Goal: Task Accomplishment & Management: Complete application form

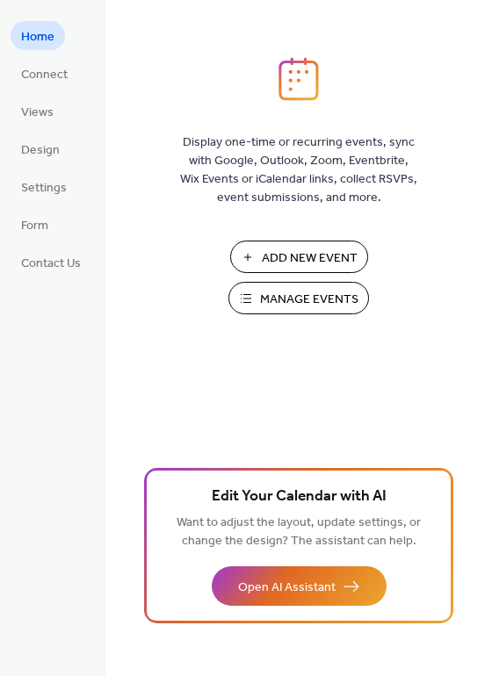
click at [257, 291] on button "Manage Events" at bounding box center [298, 298] width 141 height 33
click at [287, 295] on span "Manage Events" at bounding box center [309, 300] width 98 height 18
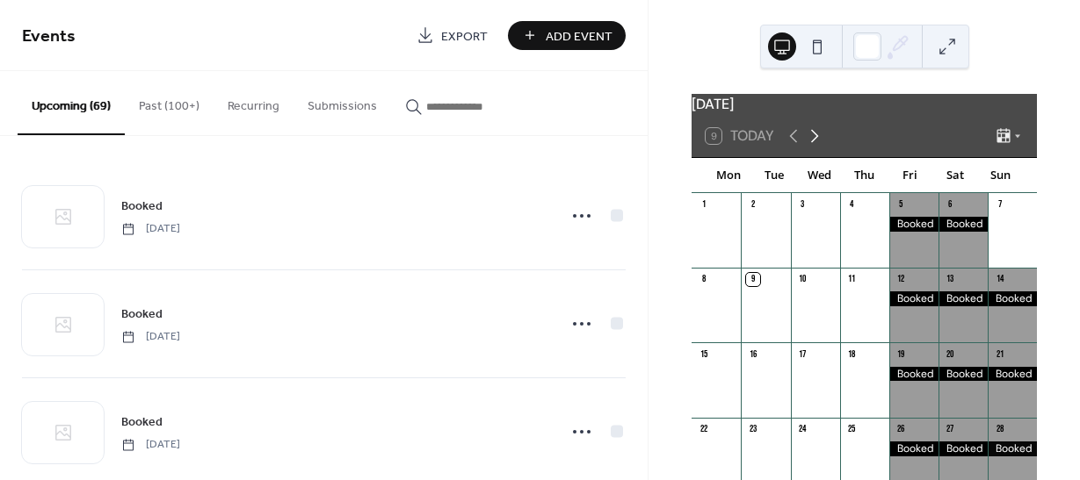
click at [823, 147] on icon at bounding box center [814, 136] width 21 height 21
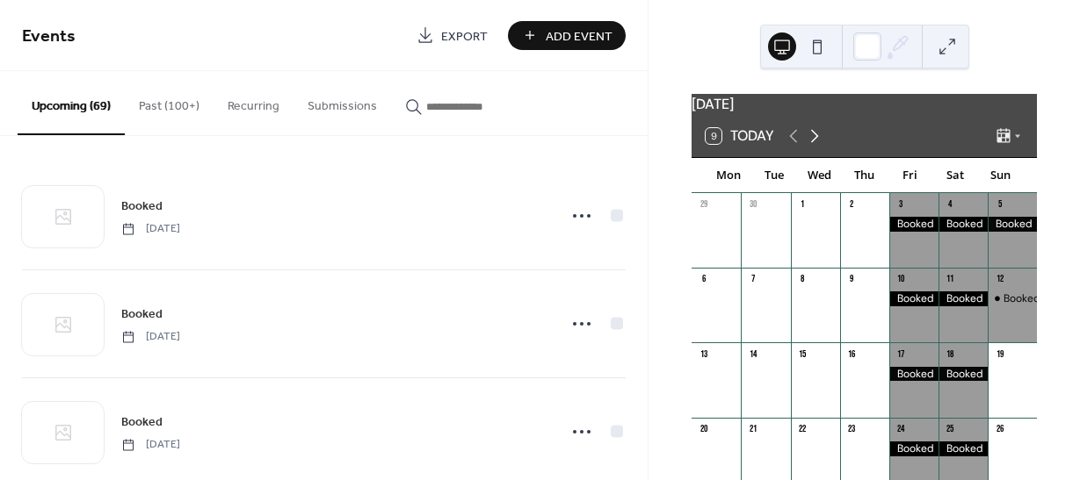
click at [824, 147] on icon at bounding box center [814, 136] width 21 height 21
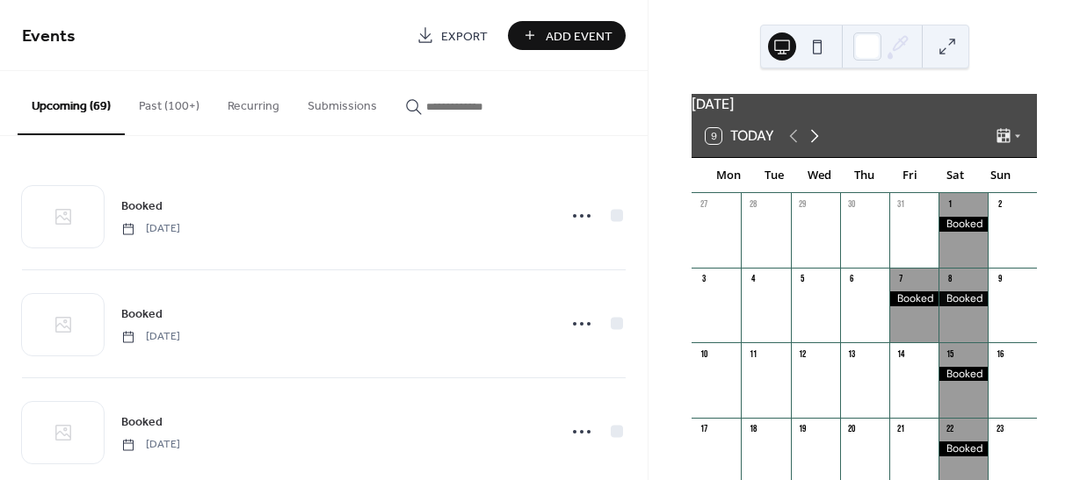
click at [824, 147] on icon at bounding box center [814, 136] width 21 height 21
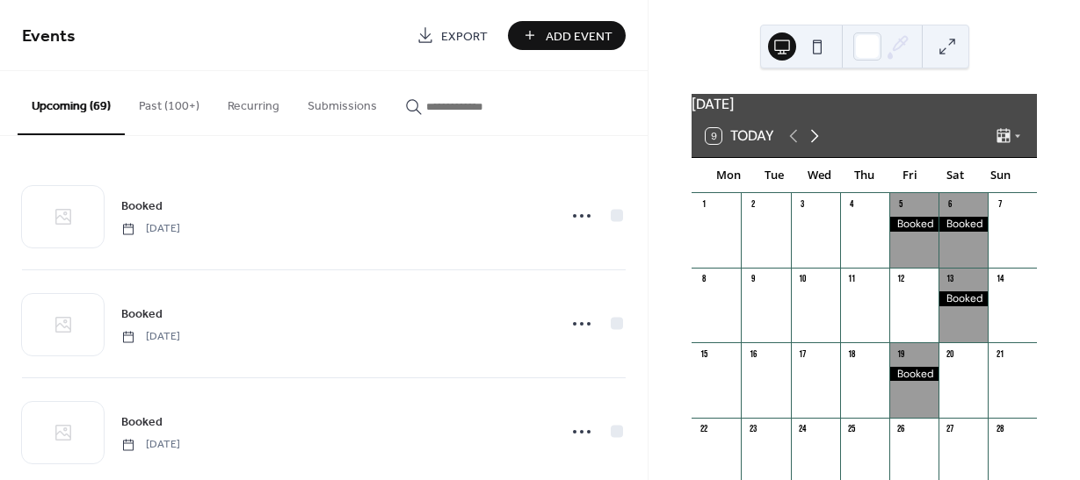
click at [816, 147] on icon at bounding box center [814, 136] width 21 height 21
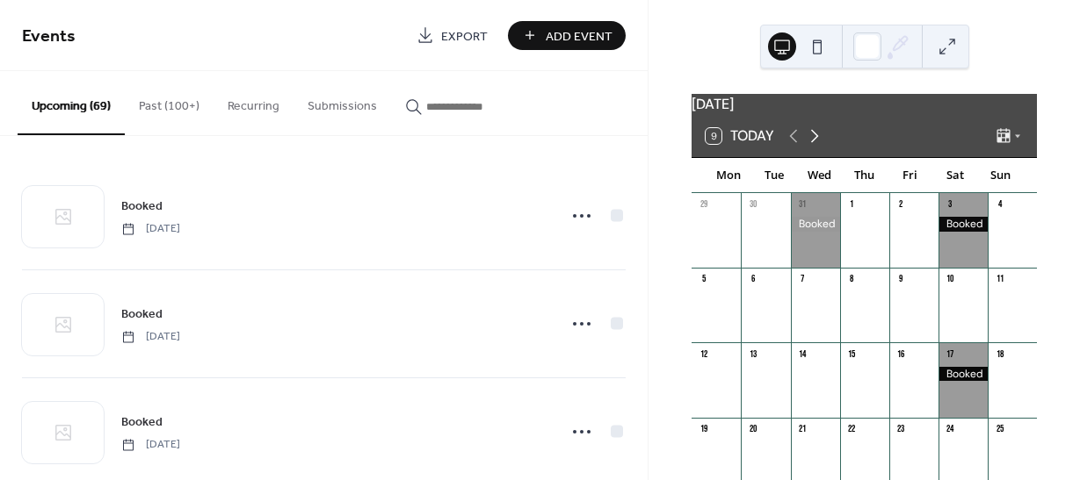
click at [816, 147] on icon at bounding box center [814, 136] width 21 height 21
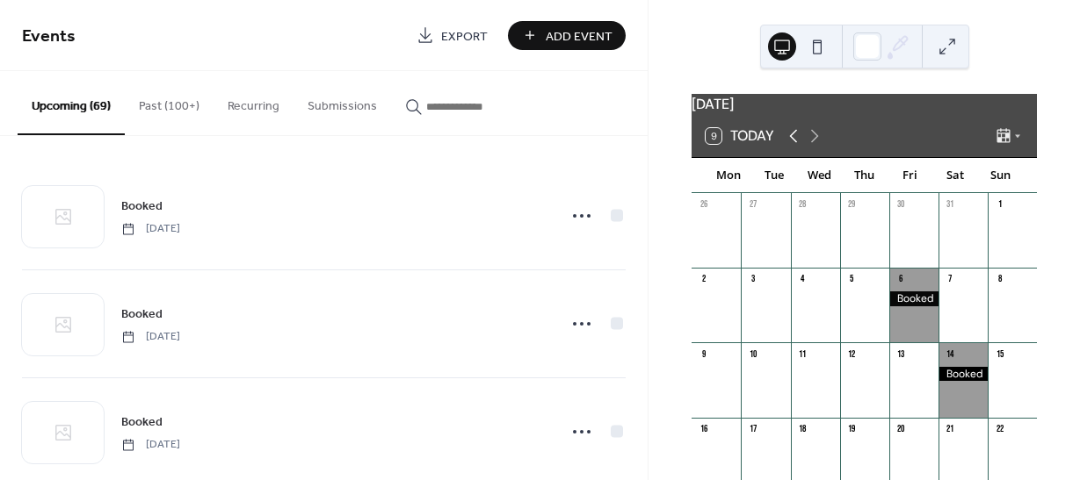
click at [793, 147] on icon at bounding box center [793, 136] width 21 height 21
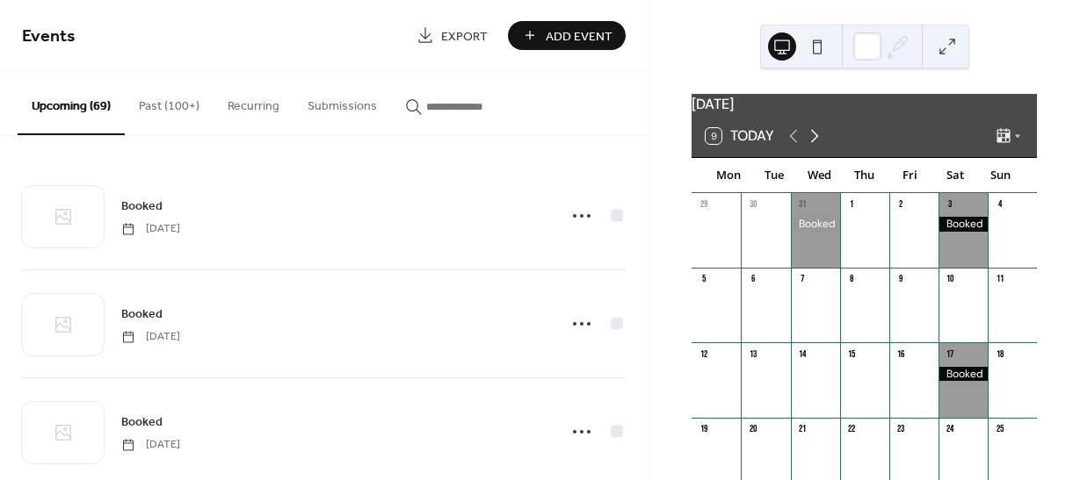
click at [820, 147] on icon at bounding box center [814, 136] width 21 height 21
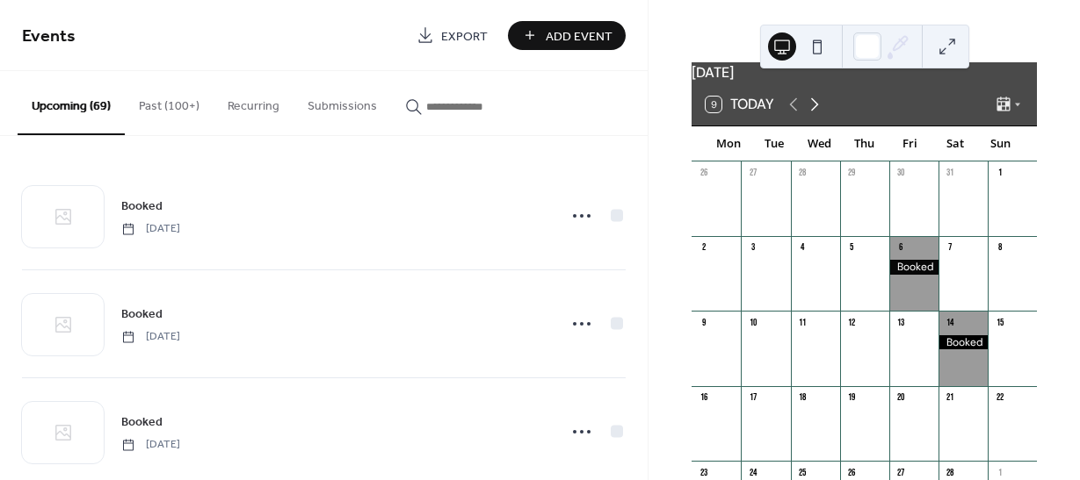
scroll to position [25, 0]
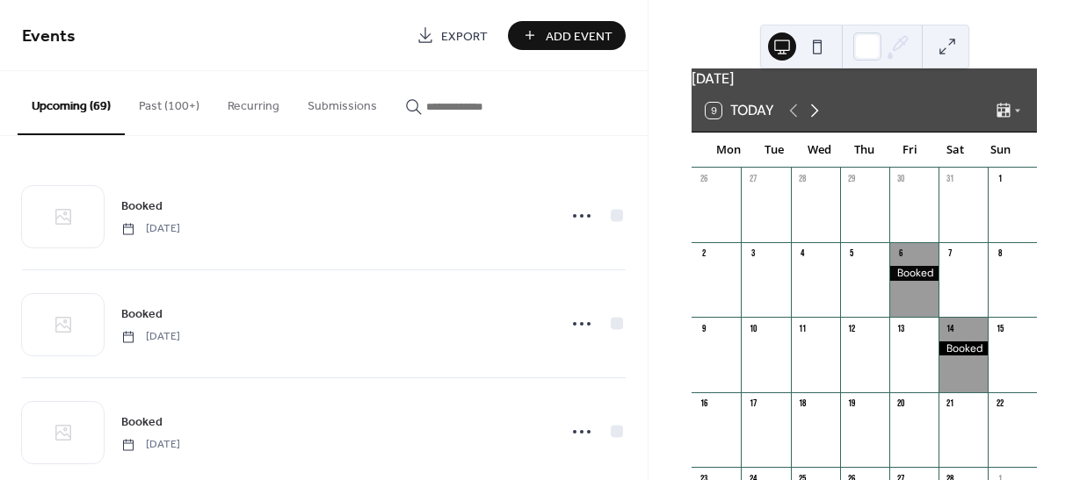
click at [815, 118] on icon at bounding box center [815, 111] width 8 height 13
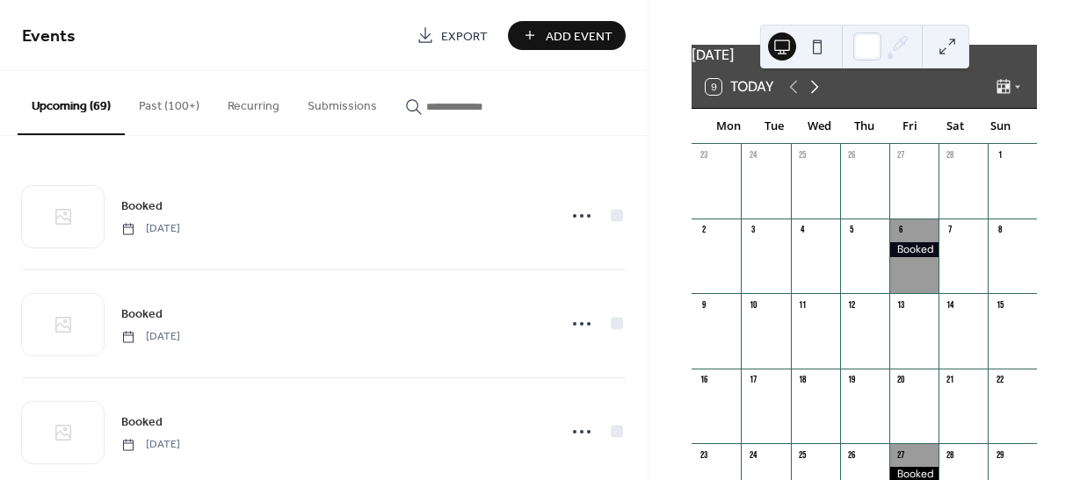
scroll to position [26, 0]
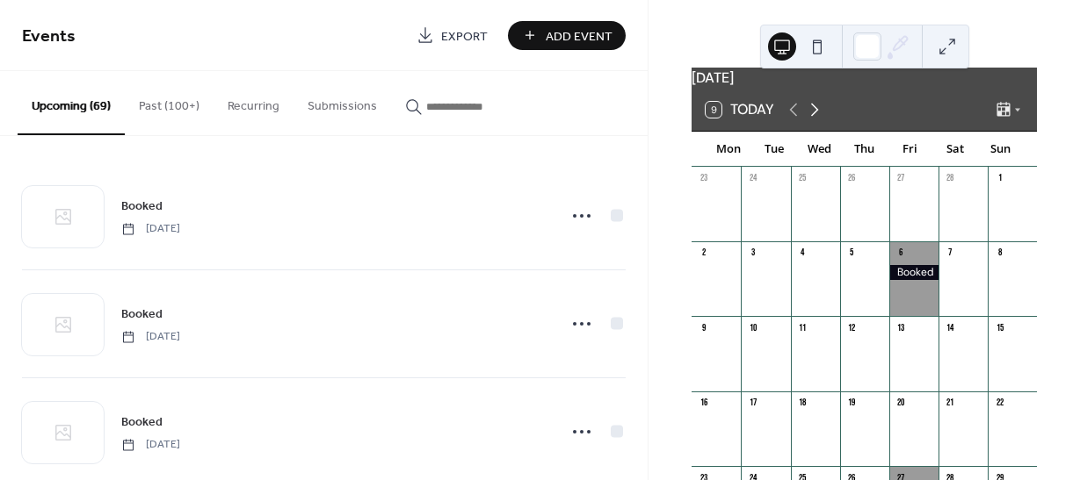
click at [822, 120] on icon at bounding box center [814, 109] width 21 height 21
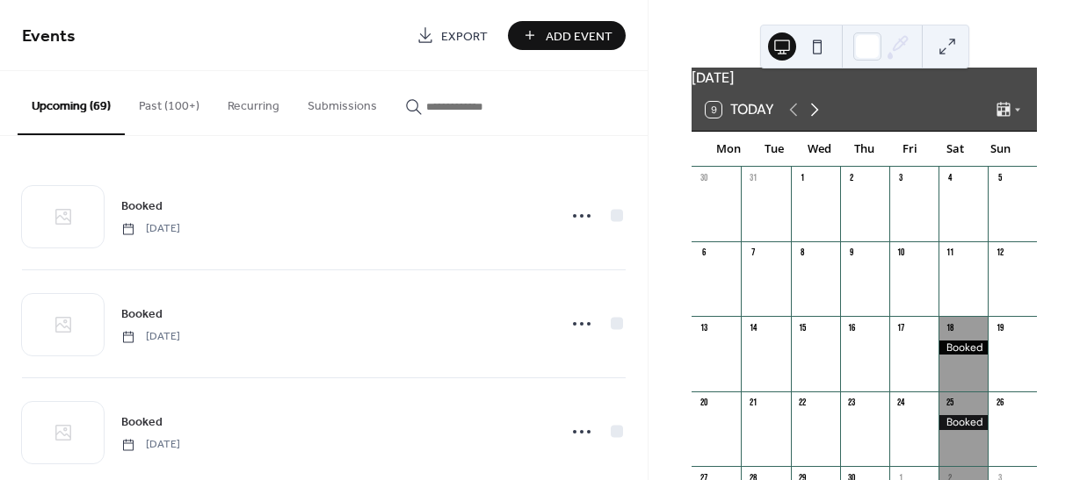
click at [819, 120] on icon at bounding box center [814, 109] width 21 height 21
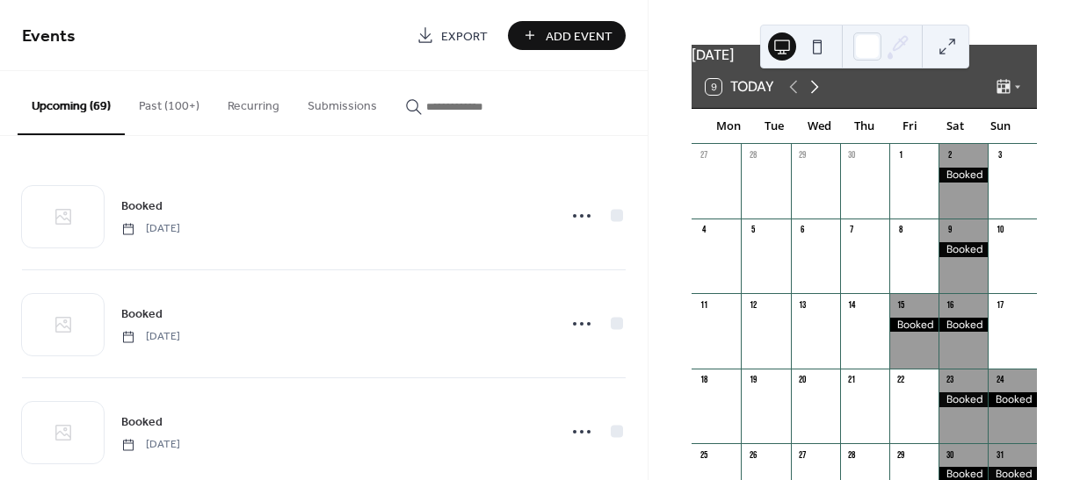
scroll to position [4, 0]
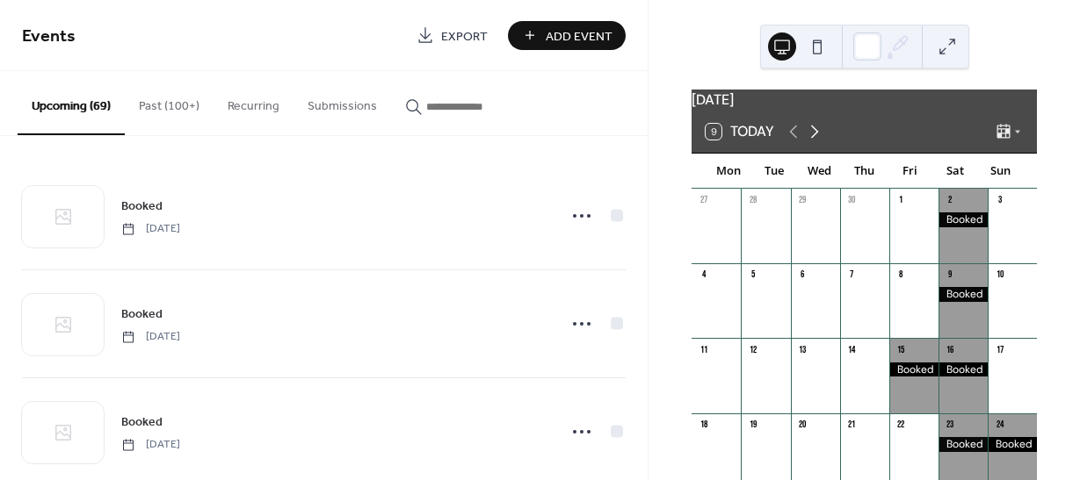
click at [818, 142] on icon at bounding box center [814, 131] width 21 height 21
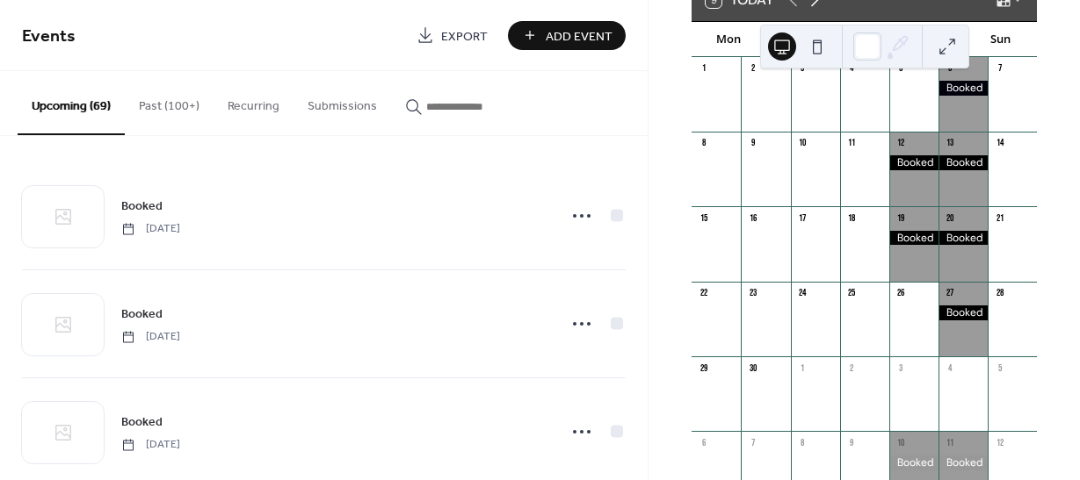
scroll to position [137, 0]
click at [577, 40] on span "Add Event" at bounding box center [578, 36] width 67 height 18
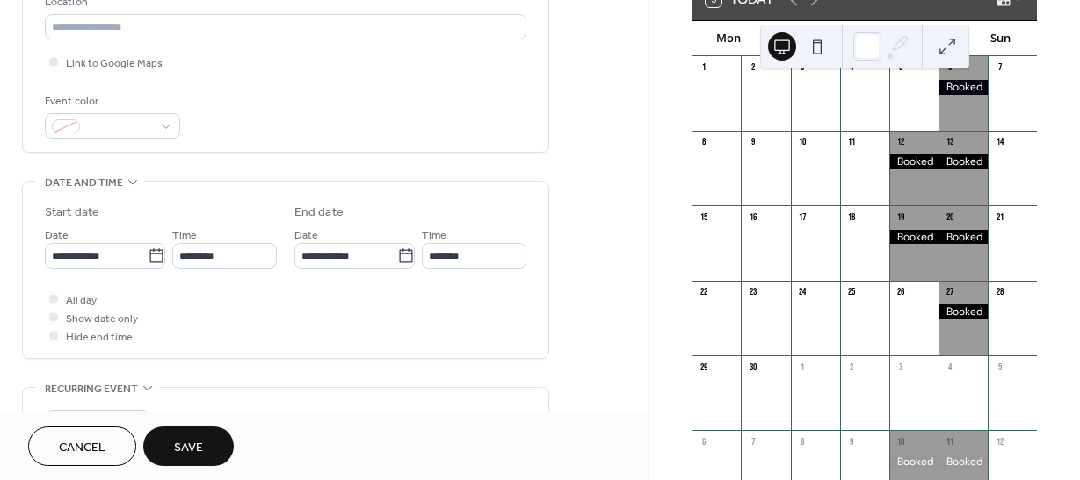
scroll to position [398, 0]
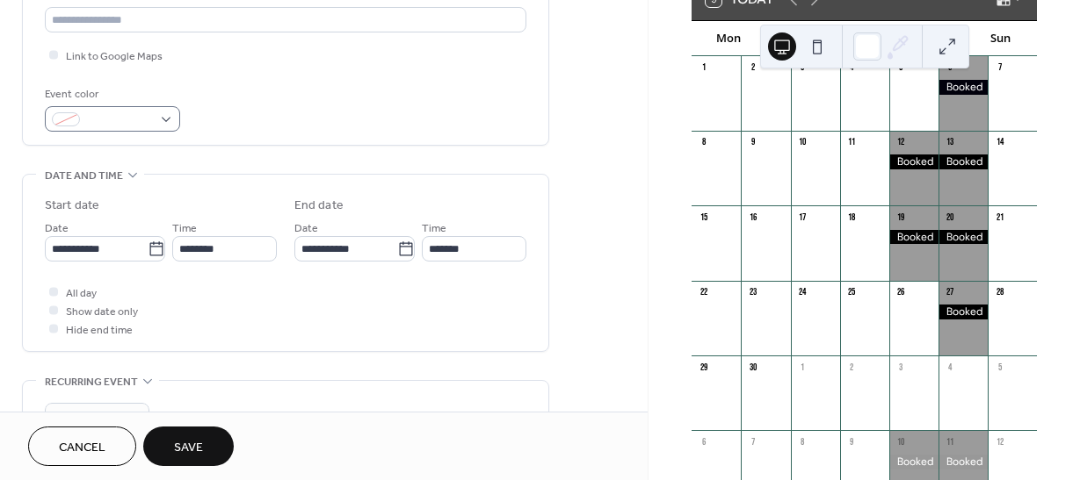
type input "******"
click at [165, 112] on div at bounding box center [112, 118] width 135 height 25
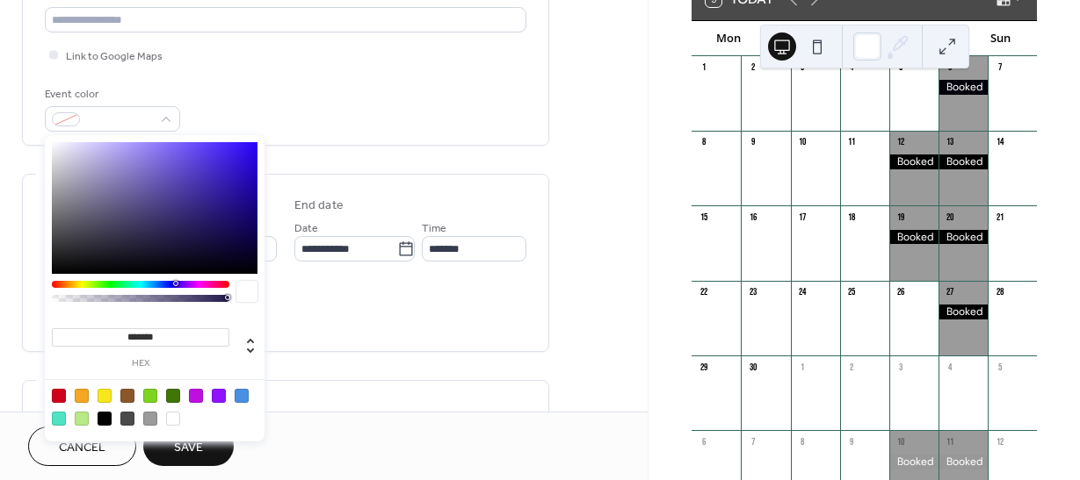
click at [105, 415] on div at bounding box center [105, 419] width 14 height 14
type input "*******"
click at [595, 343] on div "**********" at bounding box center [323, 273] width 647 height 1147
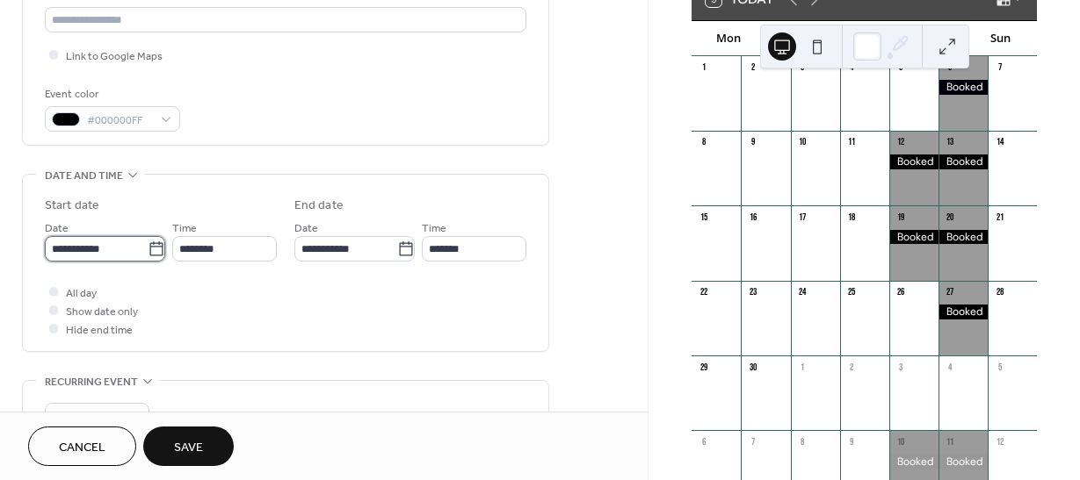
click at [85, 249] on input "**********" at bounding box center [96, 248] width 103 height 25
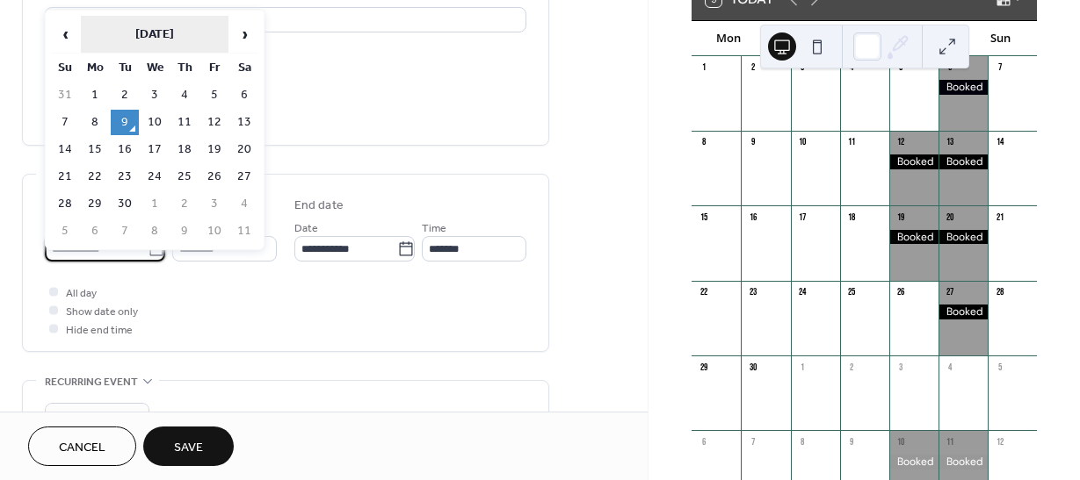
click at [184, 35] on th "September 2025" at bounding box center [155, 35] width 148 height 38
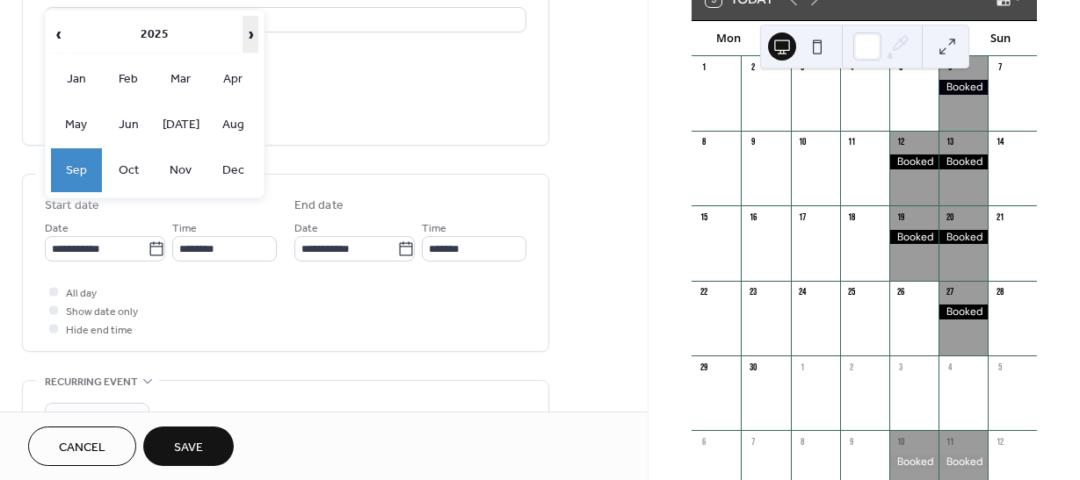
click at [246, 34] on span "›" at bounding box center [250, 34] width 14 height 35
click at [119, 134] on td "Jun" at bounding box center [129, 125] width 51 height 44
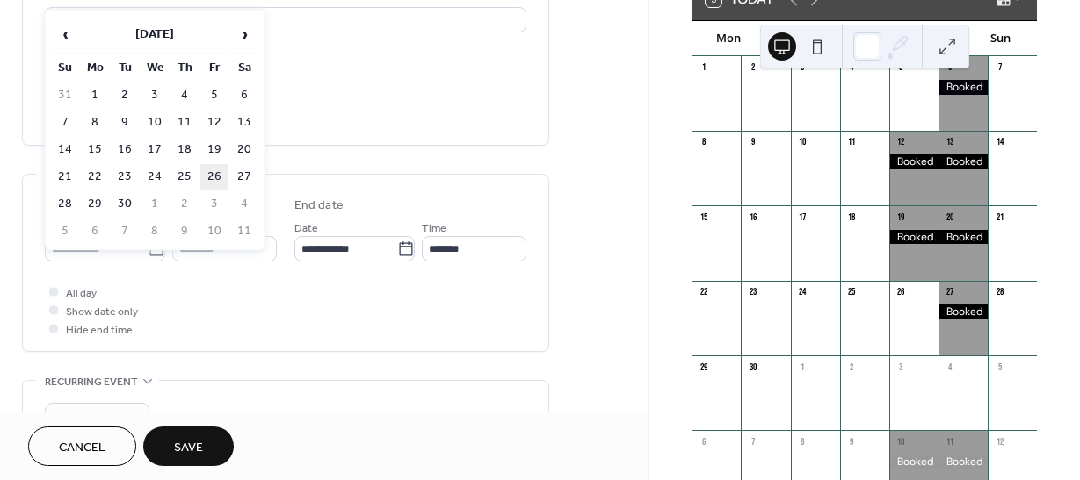
click at [214, 169] on td "26" at bounding box center [214, 176] width 28 height 25
type input "**********"
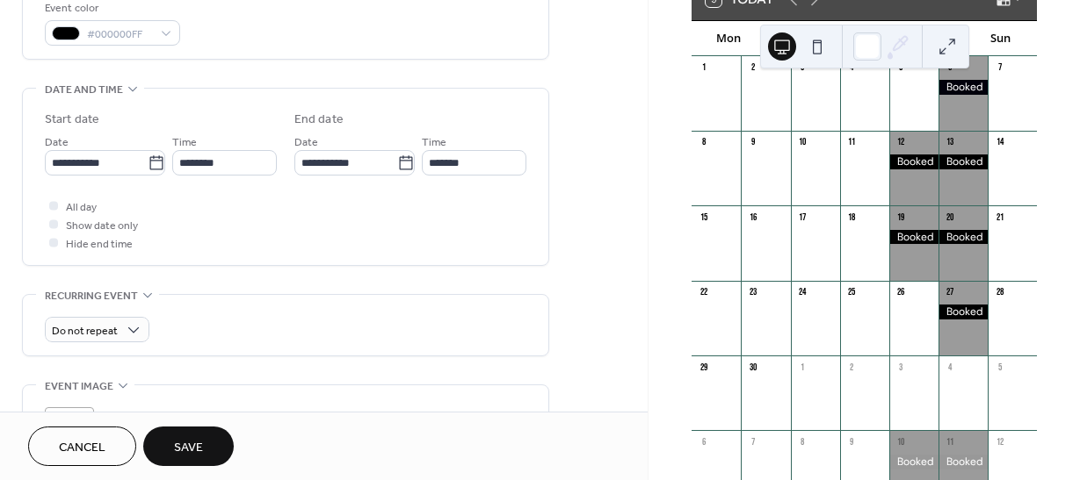
scroll to position [510, 0]
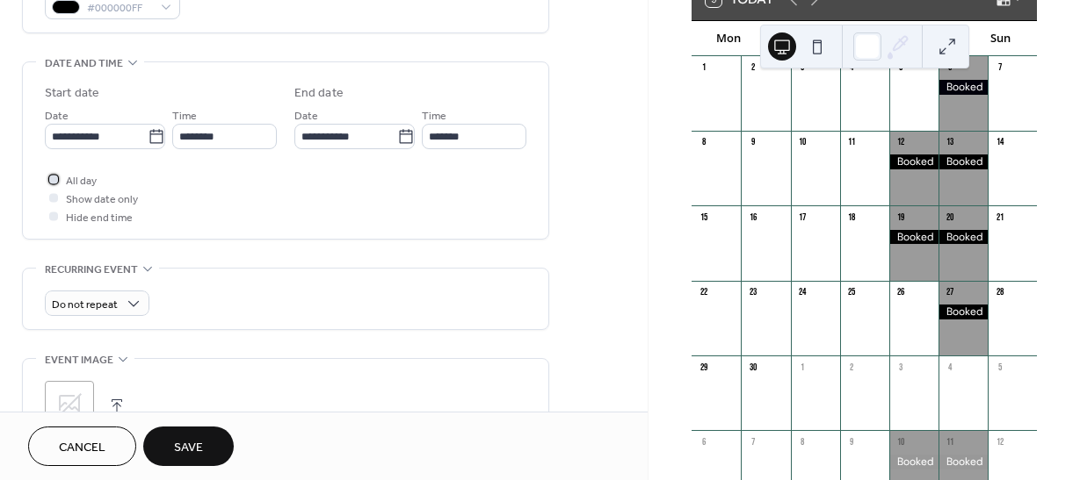
click at [86, 187] on span "All day" at bounding box center [81, 181] width 31 height 18
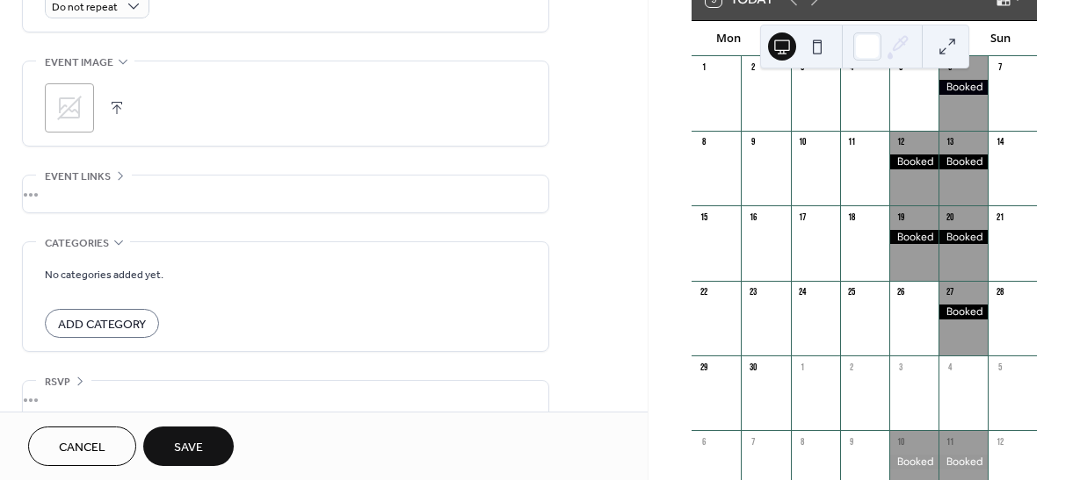
scroll to position [827, 0]
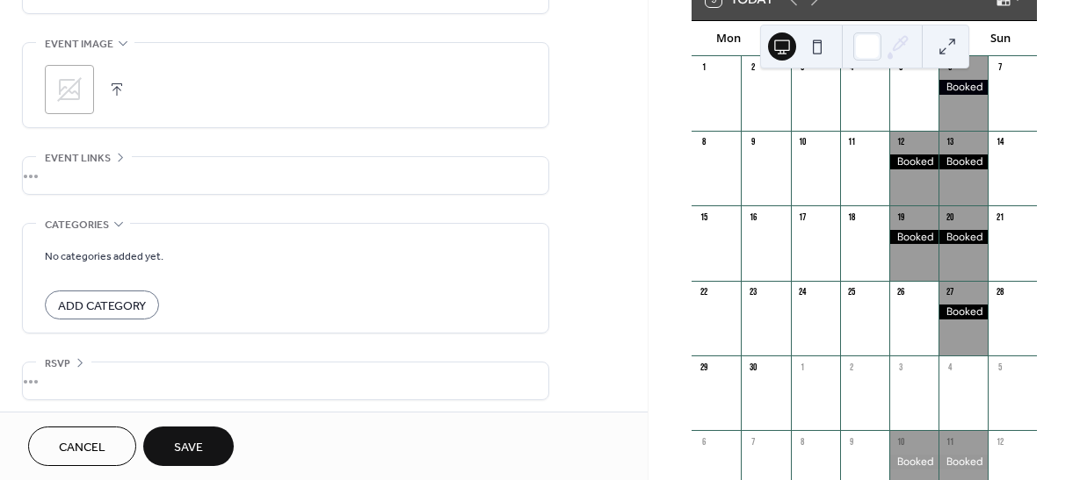
click at [181, 455] on span "Save" at bounding box center [188, 448] width 29 height 18
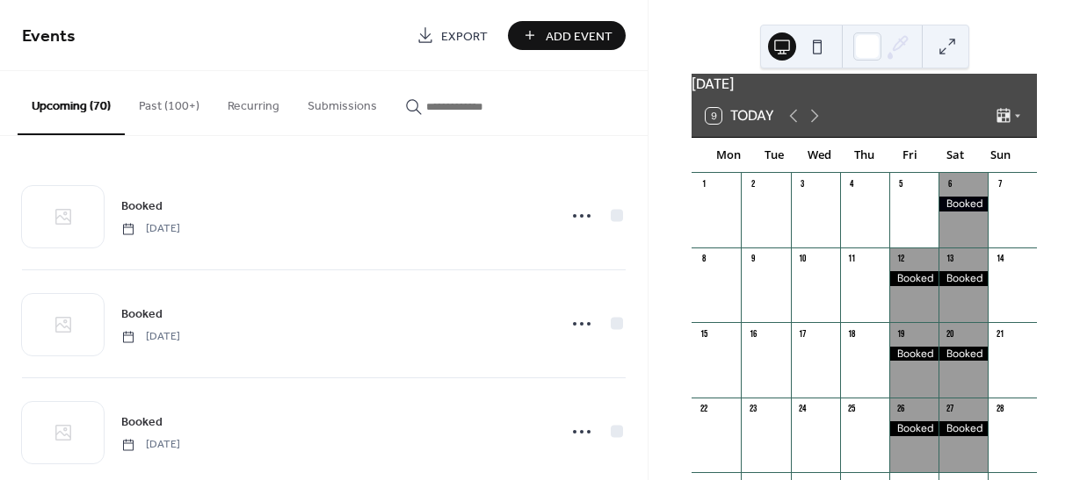
scroll to position [13, 0]
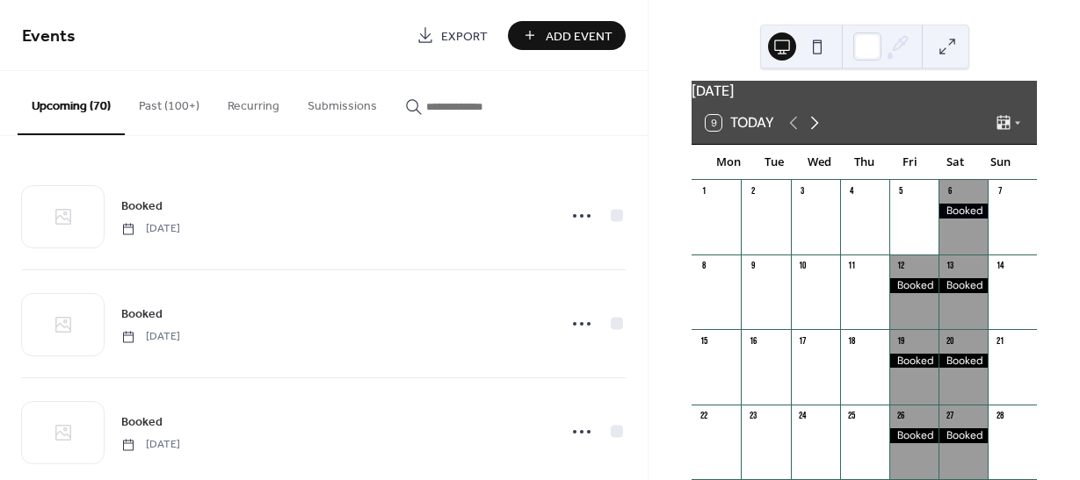
click at [813, 126] on icon at bounding box center [814, 122] width 21 height 21
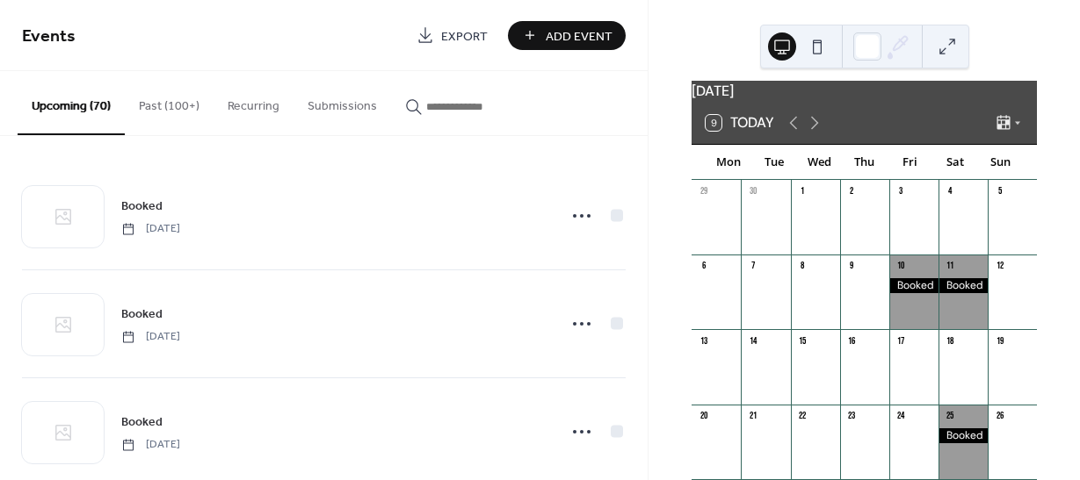
click at [593, 30] on span "Add Event" at bounding box center [578, 36] width 67 height 18
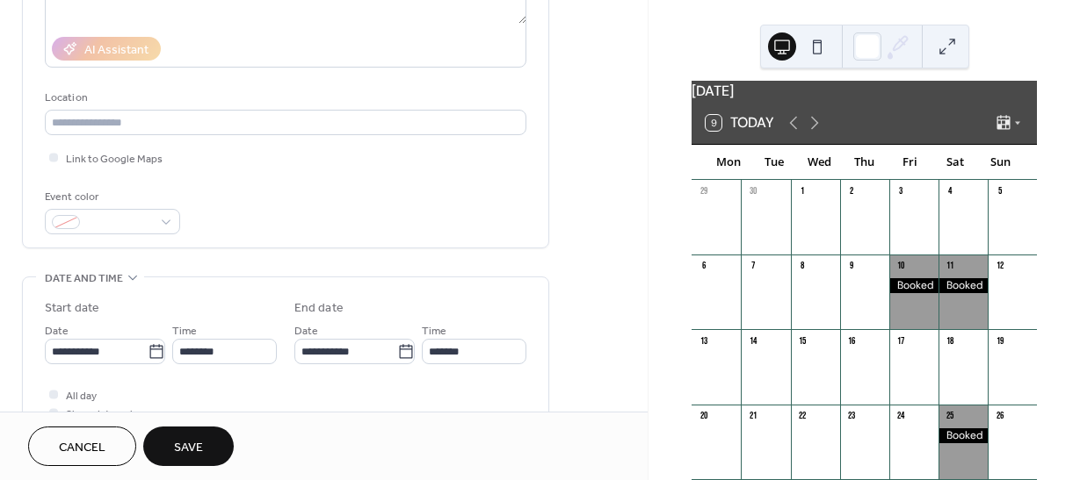
scroll to position [296, 0]
type input "******"
click at [162, 219] on div at bounding box center [112, 220] width 135 height 25
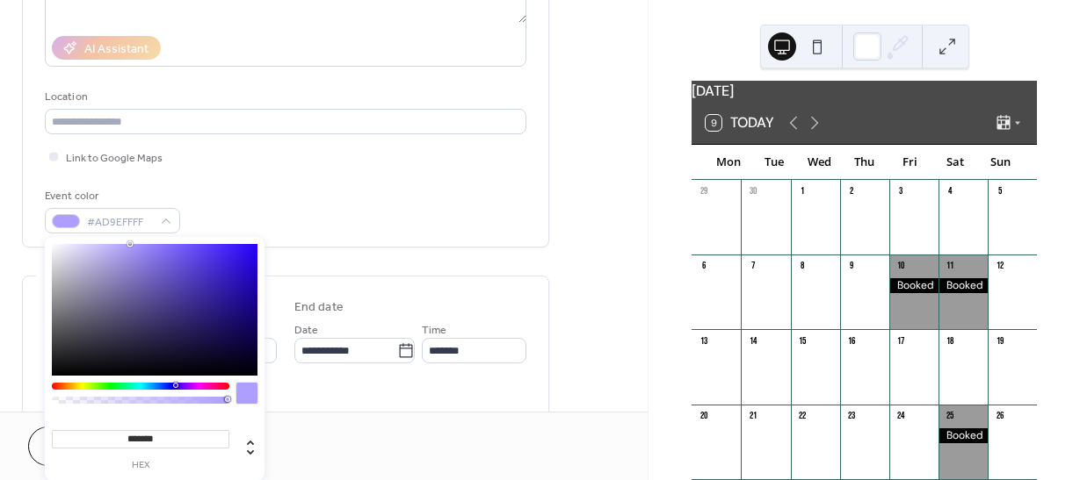
click at [56, 373] on div at bounding box center [155, 310] width 206 height 132
type input "*******"
click at [567, 268] on div "**********" at bounding box center [323, 374] width 647 height 1147
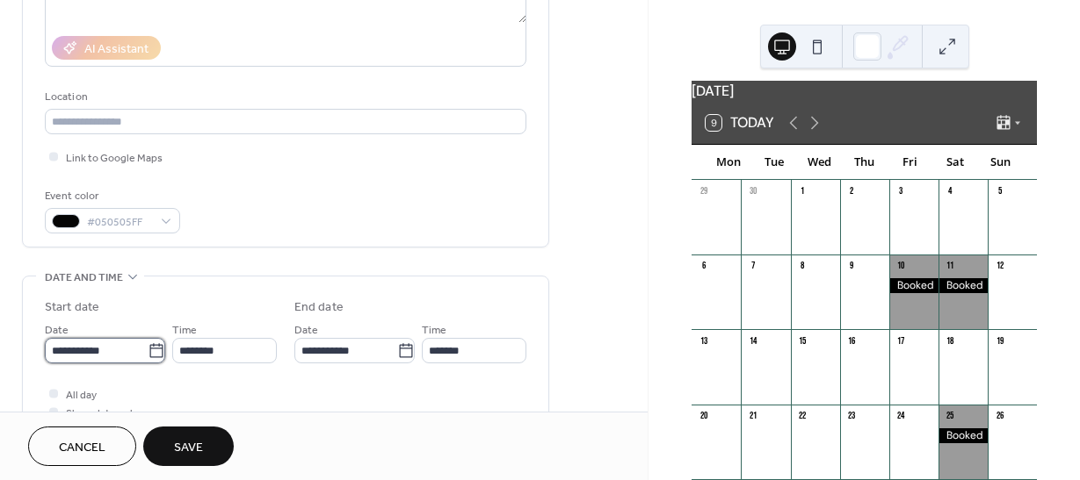
click at [96, 354] on input "**********" at bounding box center [96, 350] width 103 height 25
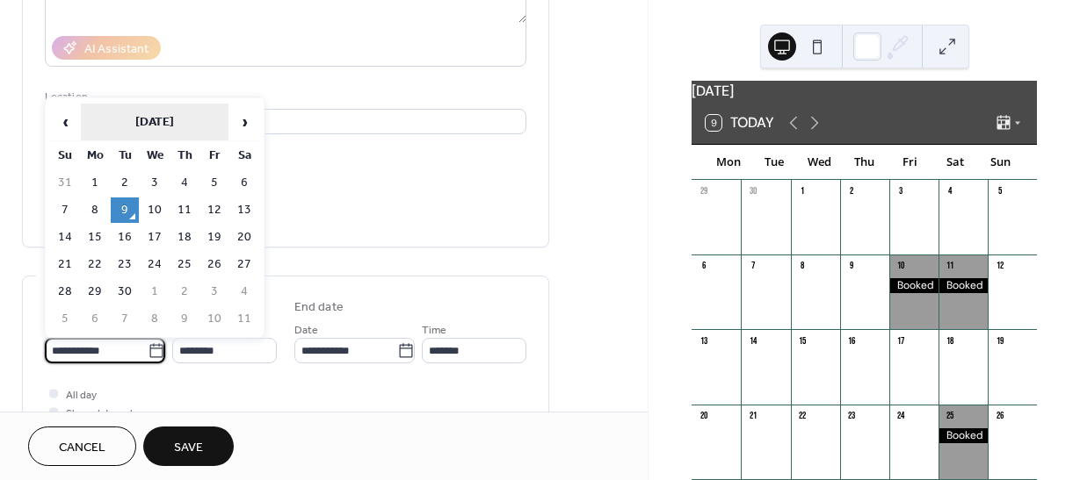
click at [146, 105] on th "September 2025" at bounding box center [155, 123] width 148 height 38
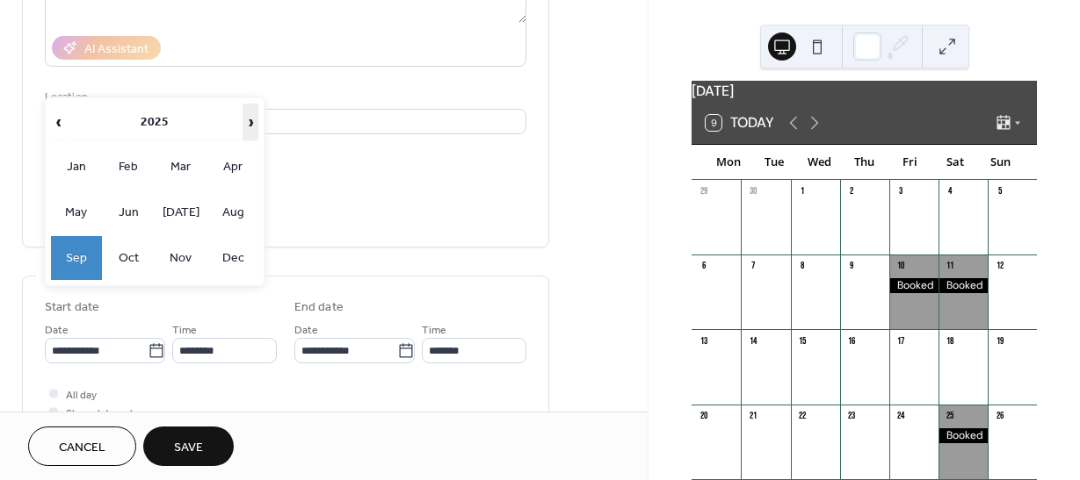
click at [249, 118] on span "›" at bounding box center [250, 122] width 14 height 35
click at [184, 202] on td "Jul" at bounding box center [180, 213] width 51 height 44
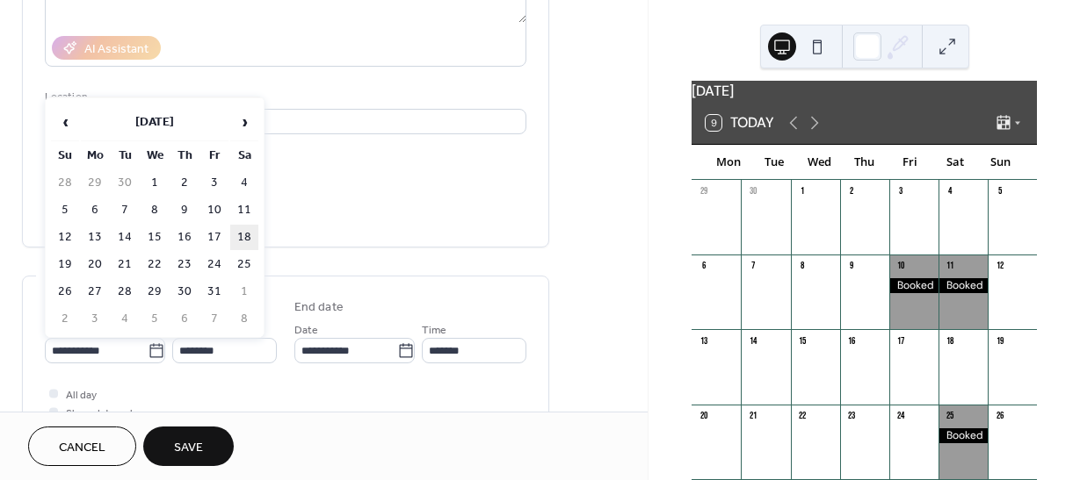
click at [242, 230] on td "18" at bounding box center [244, 237] width 28 height 25
type input "**********"
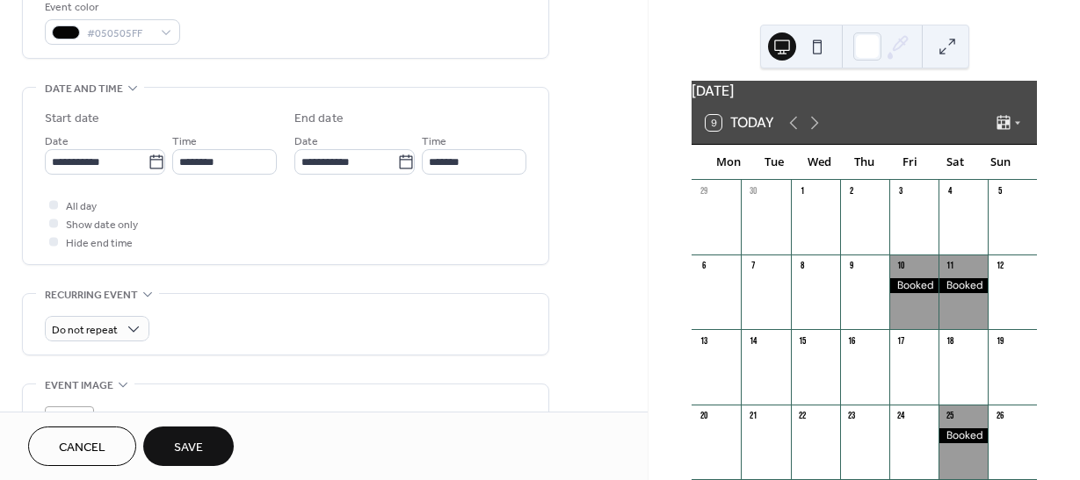
scroll to position [486, 0]
click at [77, 207] on span "All day" at bounding box center [81, 206] width 31 height 18
click at [201, 449] on span "Save" at bounding box center [188, 448] width 29 height 18
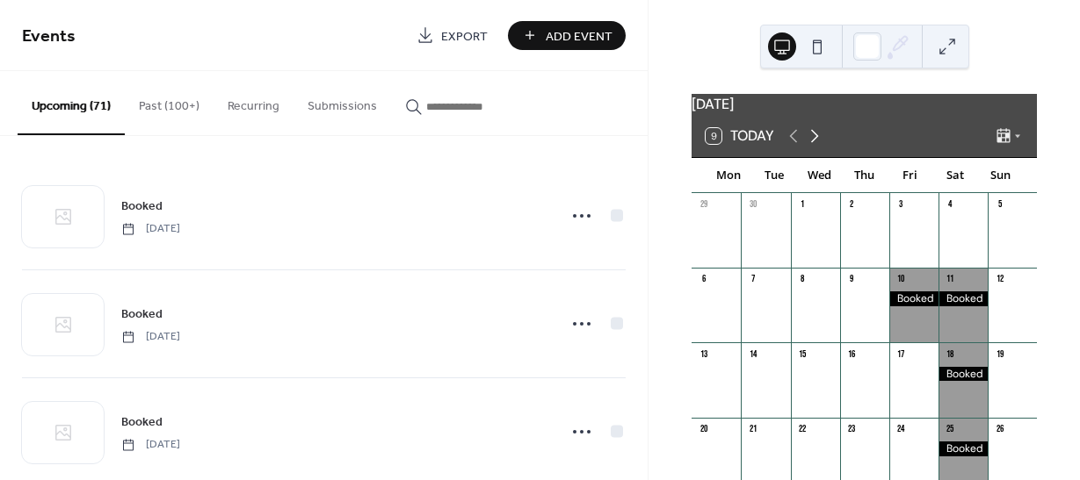
click at [819, 147] on icon at bounding box center [814, 136] width 21 height 21
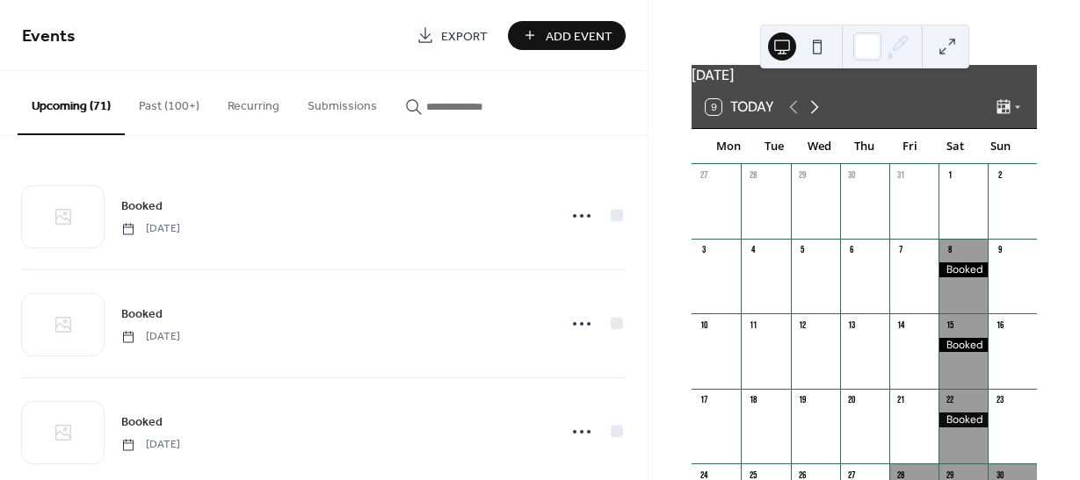
scroll to position [17, 0]
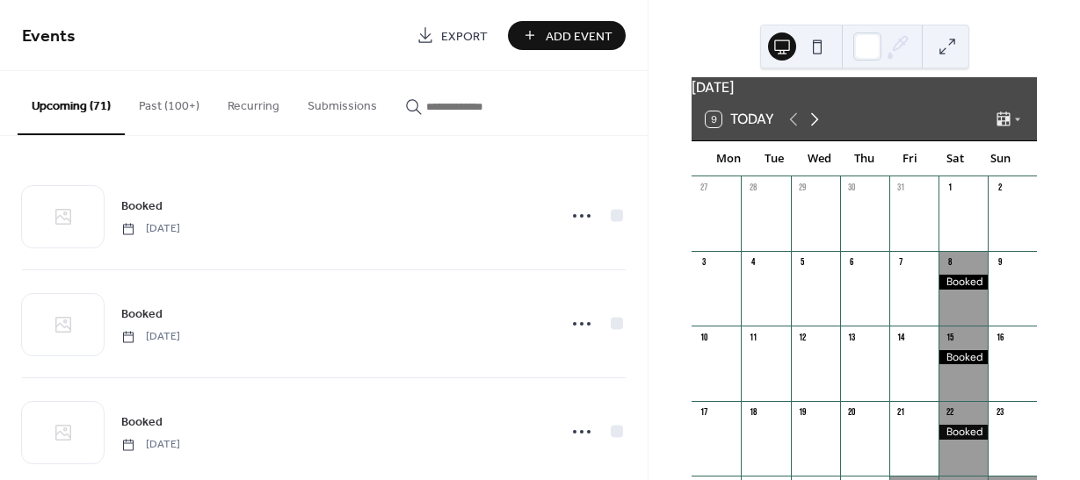
click at [823, 130] on icon at bounding box center [814, 119] width 21 height 21
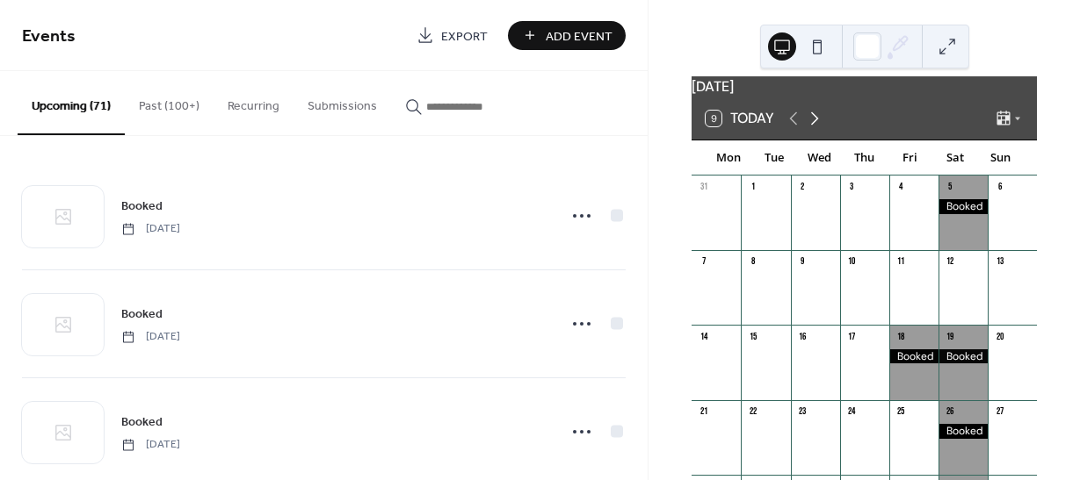
scroll to position [15, 0]
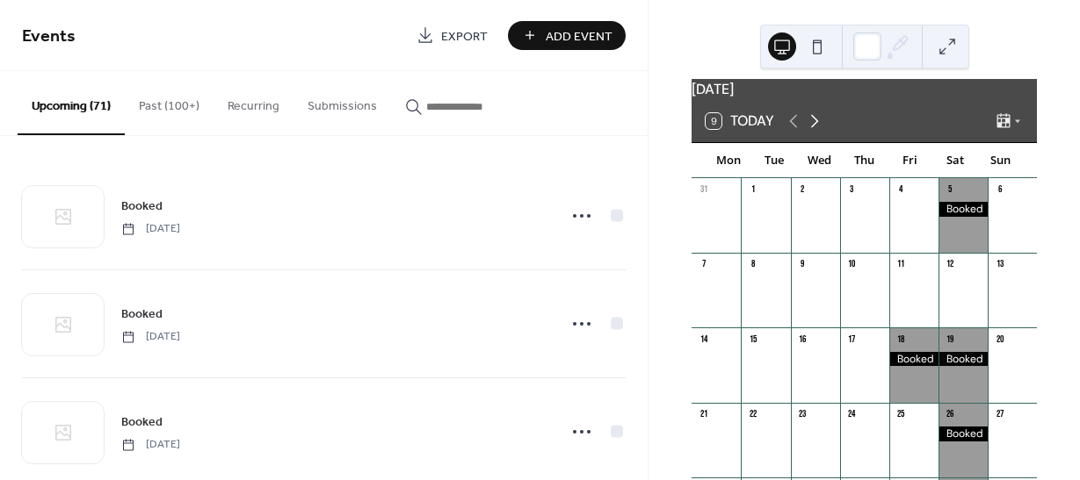
click at [817, 132] on icon at bounding box center [814, 121] width 21 height 21
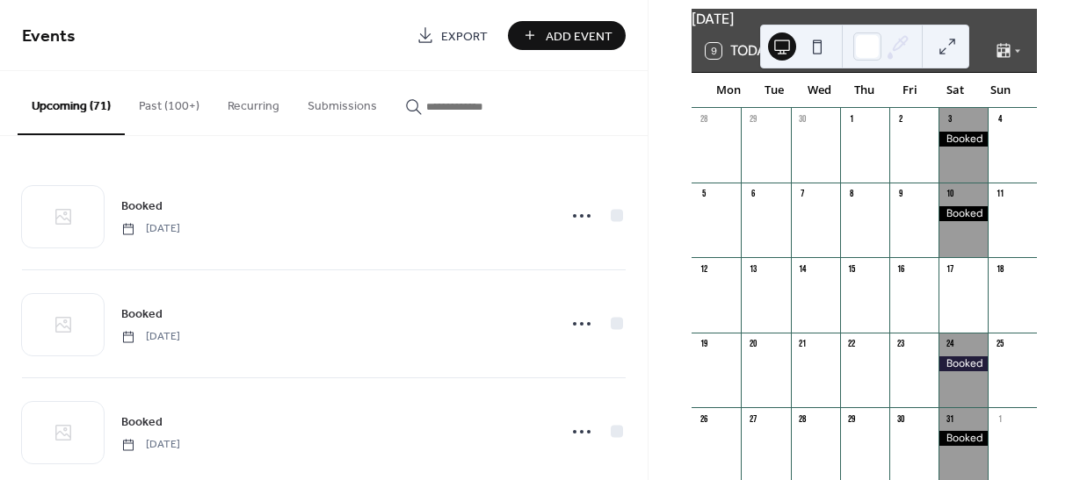
scroll to position [83, 0]
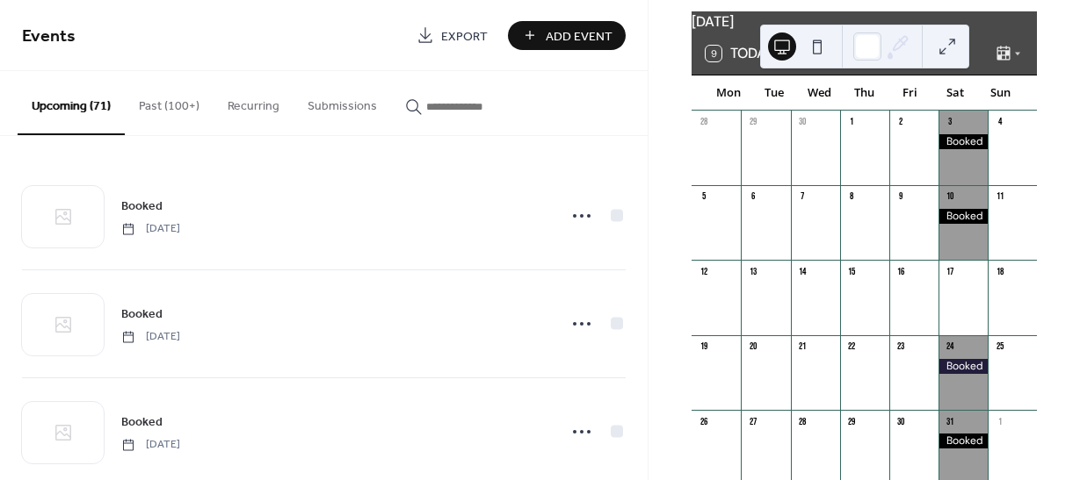
click at [602, 21] on button "Add Event" at bounding box center [567, 35] width 118 height 29
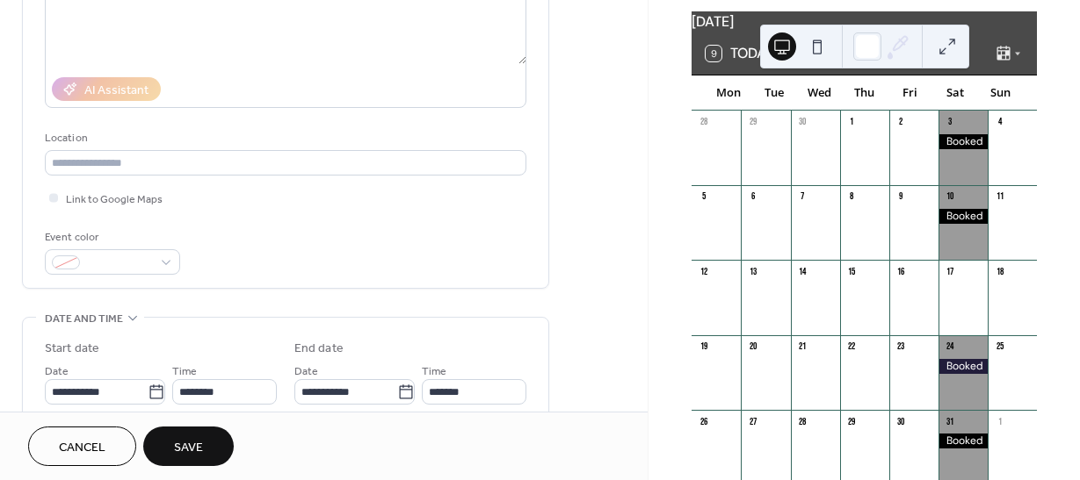
scroll to position [256, 0]
type input "******"
click at [157, 266] on div at bounding box center [112, 261] width 135 height 25
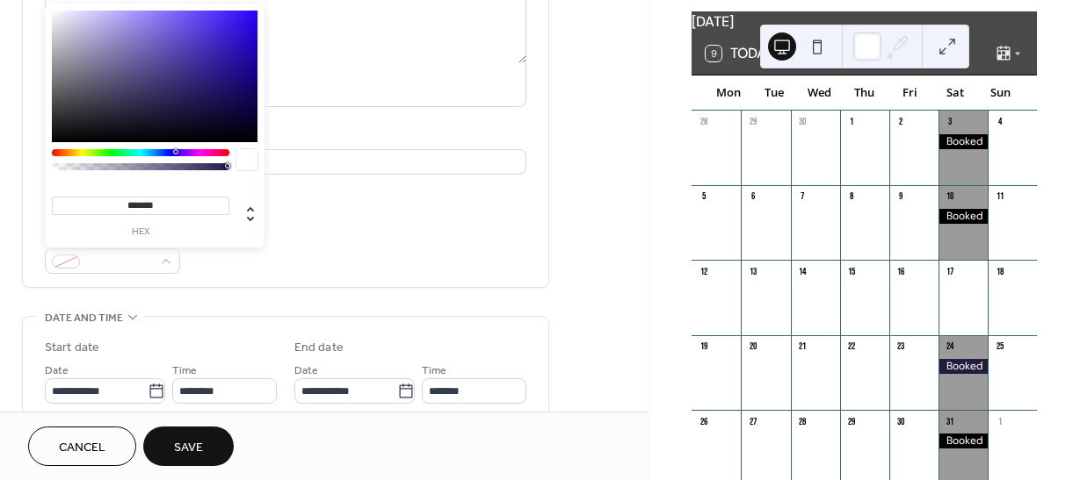
click at [54, 139] on div at bounding box center [155, 77] width 206 height 132
type input "*******"
click at [606, 324] on div "**********" at bounding box center [323, 415] width 647 height 1147
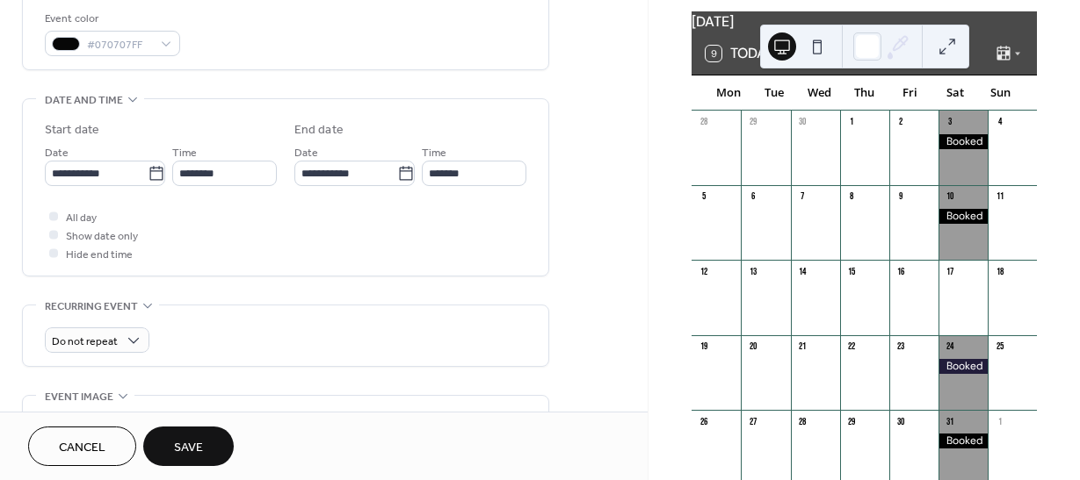
scroll to position [474, 0]
click at [93, 173] on input "**********" at bounding box center [96, 172] width 103 height 25
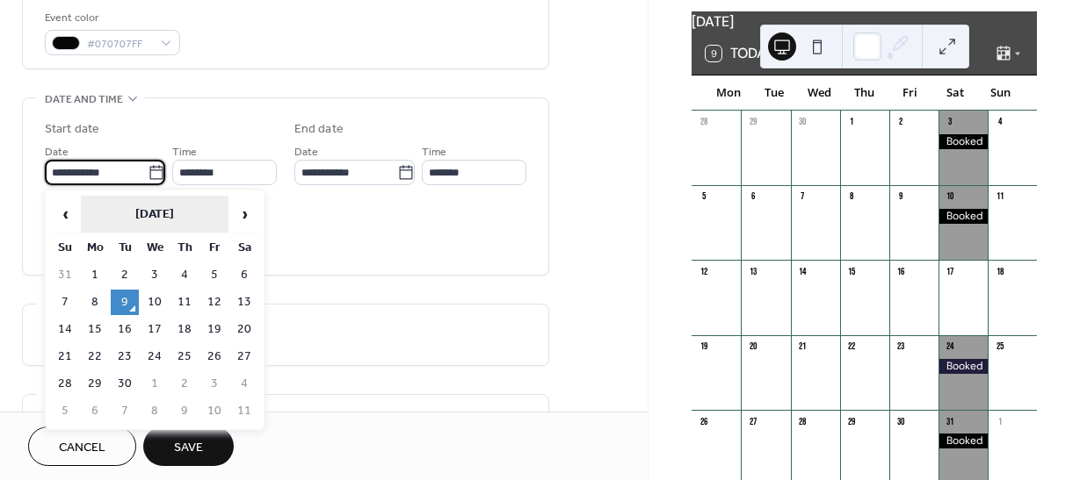
click at [177, 199] on th "September 2025" at bounding box center [155, 215] width 148 height 38
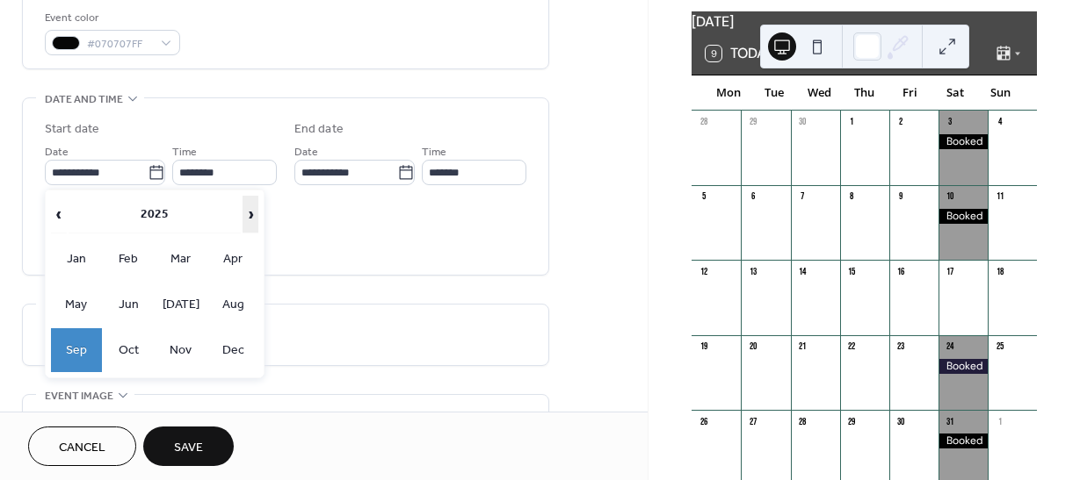
click at [249, 208] on span "›" at bounding box center [250, 214] width 14 height 35
click at [141, 358] on td "Oct" at bounding box center [129, 351] width 51 height 44
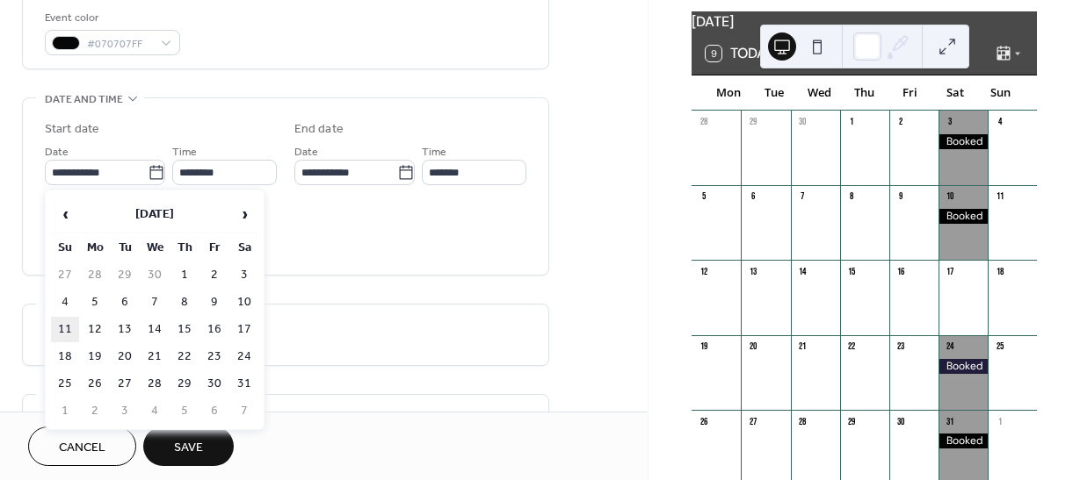
click at [56, 322] on td "11" at bounding box center [65, 329] width 28 height 25
type input "**********"
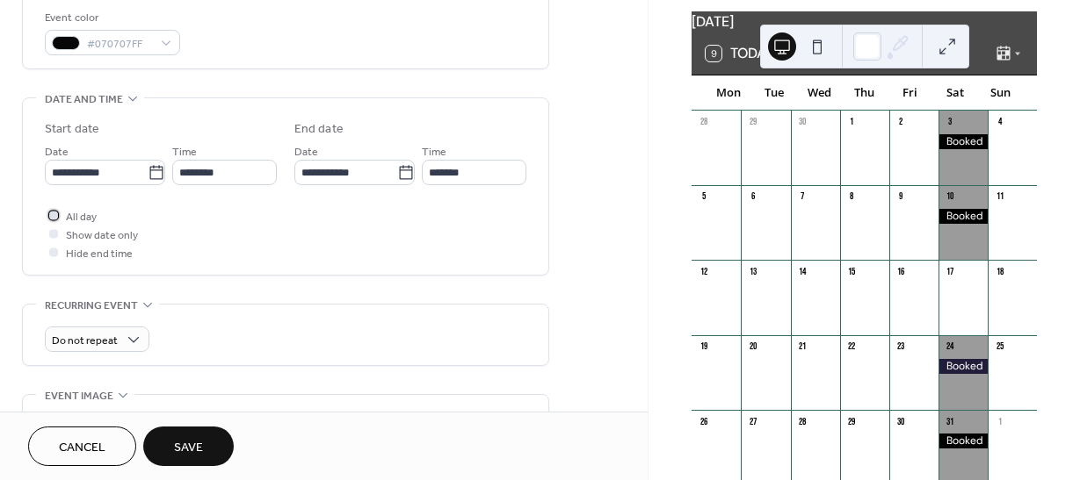
click at [76, 213] on span "All day" at bounding box center [81, 217] width 31 height 18
click at [199, 445] on span "Save" at bounding box center [188, 448] width 29 height 18
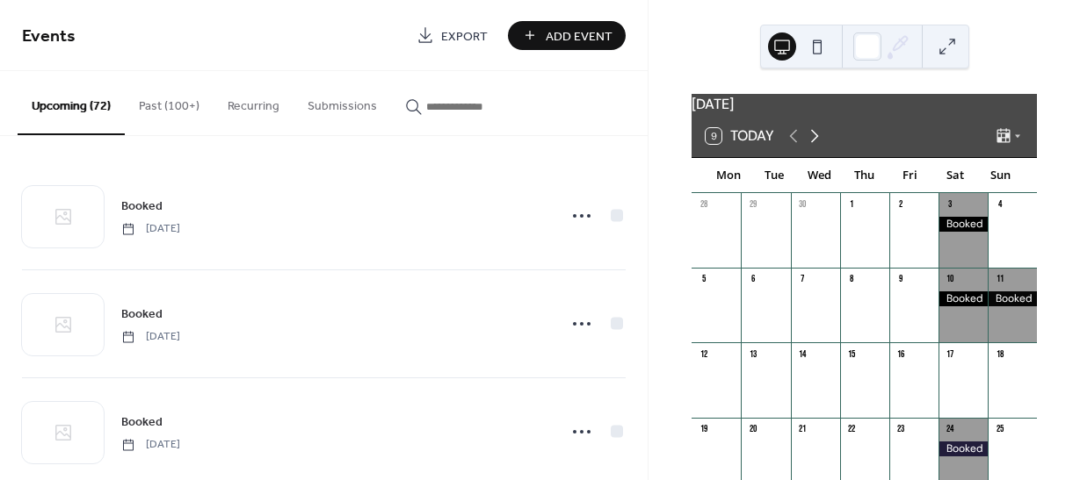
click at [815, 143] on icon at bounding box center [815, 136] width 8 height 13
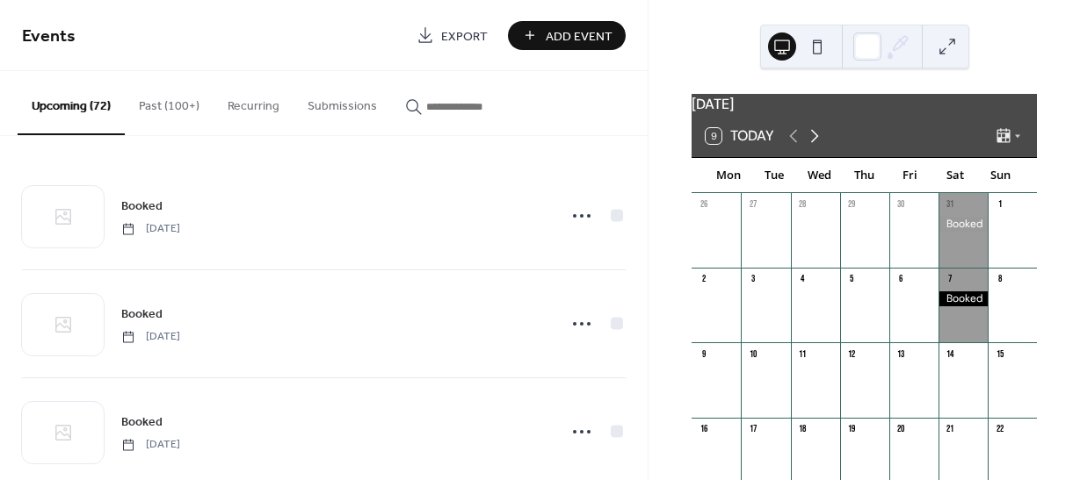
click at [817, 143] on icon at bounding box center [815, 136] width 8 height 13
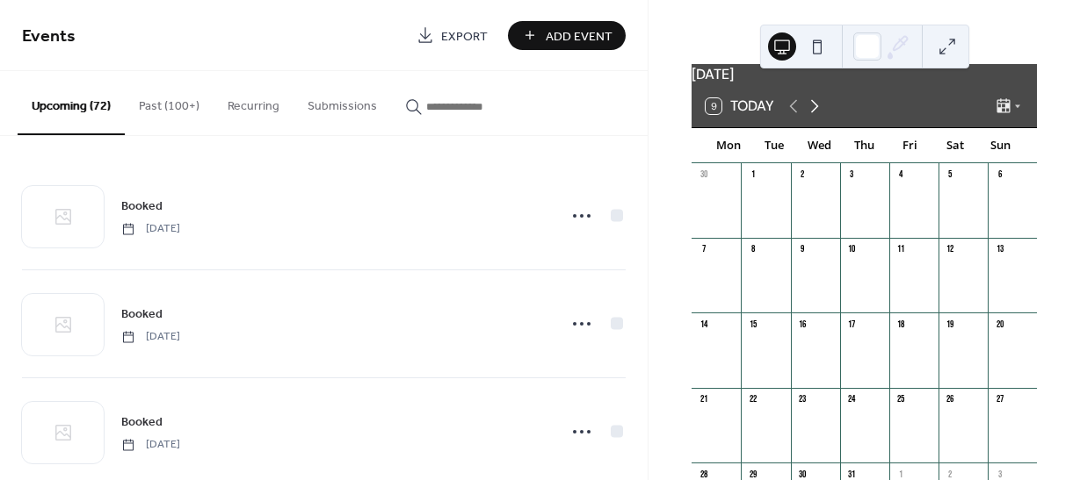
scroll to position [26, 0]
